Goal: Information Seeking & Learning: Learn about a topic

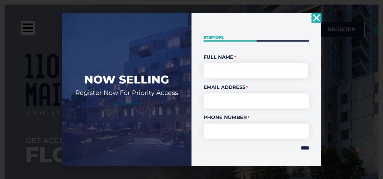
click at [318, 20] on use "Close" at bounding box center [316, 17] width 7 height 7
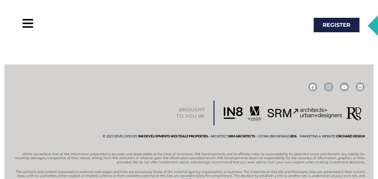
scroll to position [484, 0]
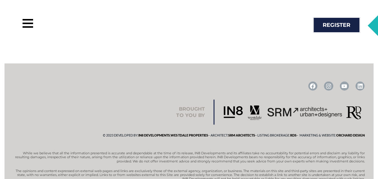
drag, startPoint x: 20, startPoint y: 23, endPoint x: 26, endPoint y: 26, distance: 6.3
click at [20, 23] on div at bounding box center [95, 25] width 173 height 17
click at [28, 23] on div at bounding box center [28, 24] width 11 height 2
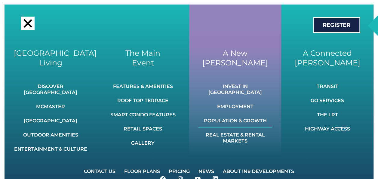
click at [242, 114] on link "Population & Growth" at bounding box center [235, 120] width 74 height 13
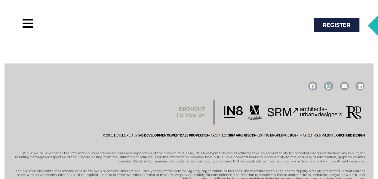
scroll to position [373, 0]
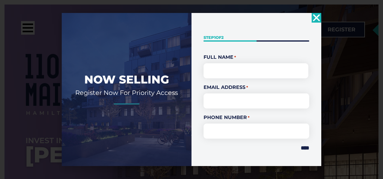
click at [313, 19] on icon "Close" at bounding box center [316, 18] width 10 height 10
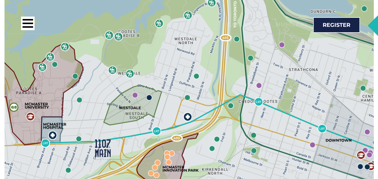
scroll to position [782, 0]
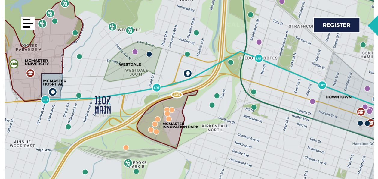
click at [23, 20] on div at bounding box center [27, 20] width 8 height 2
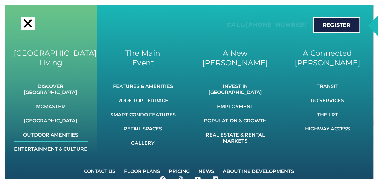
click at [67, 130] on link "Outdoor Amenities" at bounding box center [51, 134] width 74 height 13
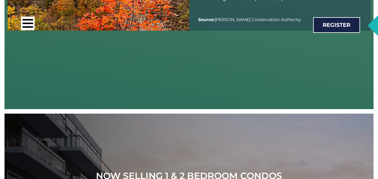
scroll to position [5649, 0]
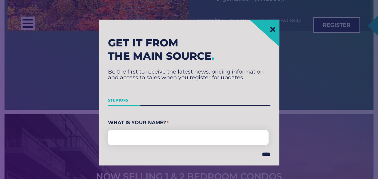
click at [274, 29] on icon at bounding box center [273, 30] width 8 height 8
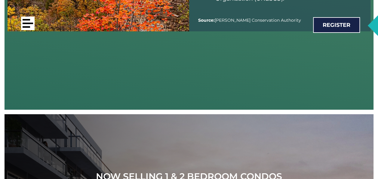
click at [25, 22] on div at bounding box center [28, 24] width 14 height 14
